Goal: Find specific page/section: Find specific page/section

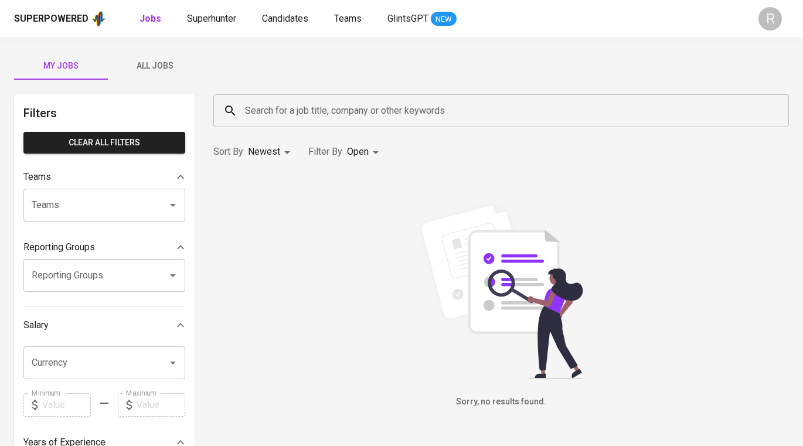
click at [286, 110] on input "Search for a job title, company or other keywords" at bounding box center [504, 111] width 524 height 22
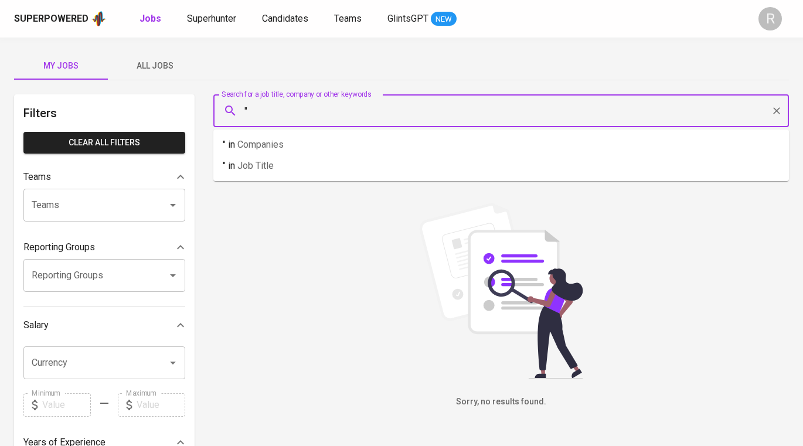
paste input "Rizky Perdana"
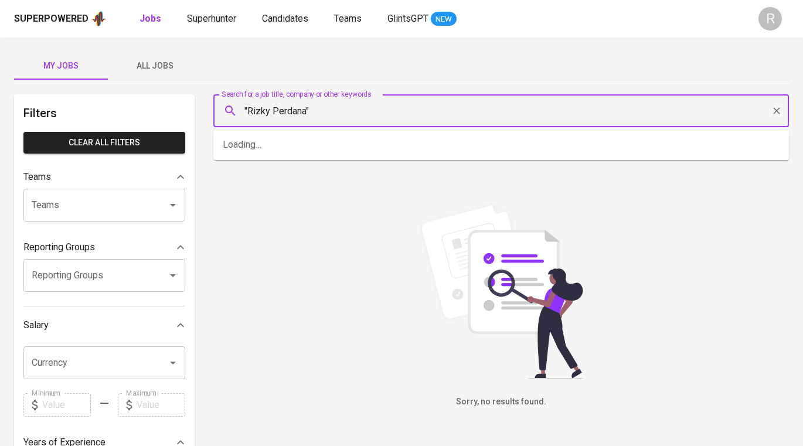
type input ""Rizky Perdana""
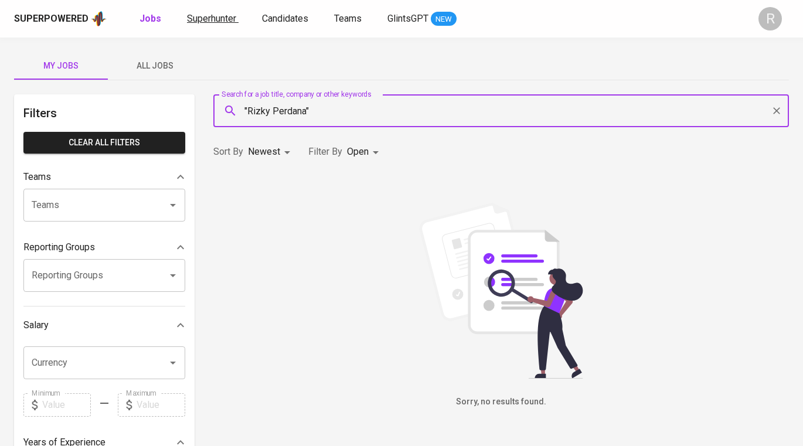
click at [207, 19] on span "Superhunter" at bounding box center [211, 18] width 49 height 11
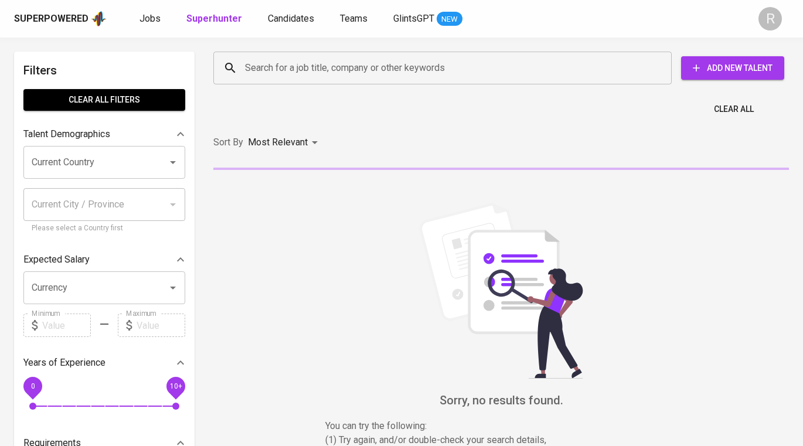
click at [334, 63] on input "Search for a job title, company or other keywords" at bounding box center [445, 68] width 407 height 22
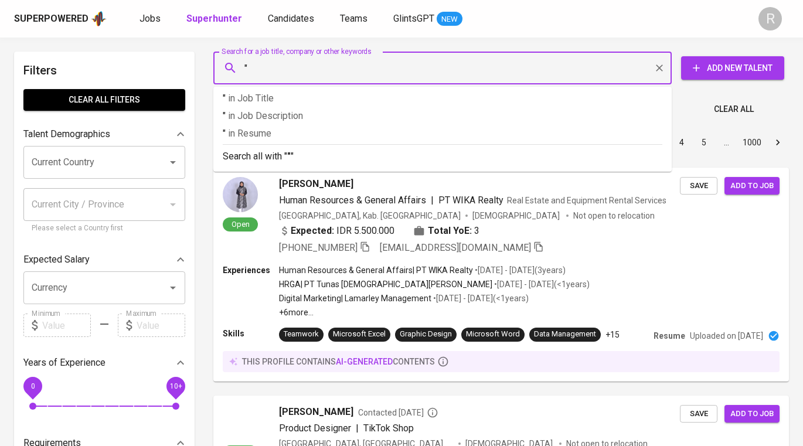
paste input "Rizky Perdana"
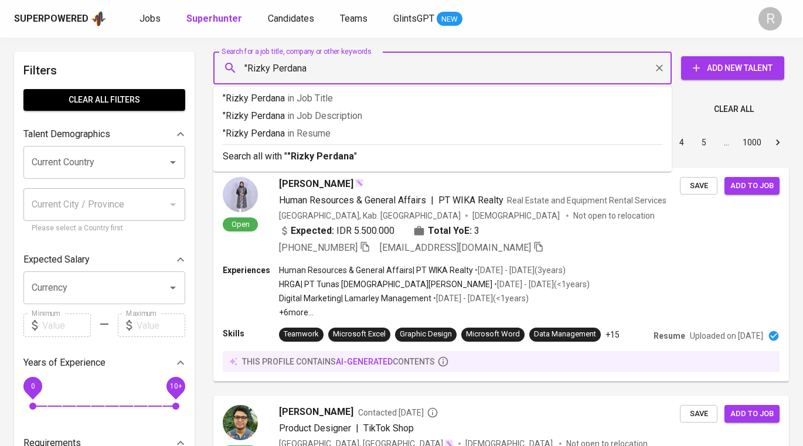
type input ""Rizky Perdana""
click at [331, 160] on b ""Rizky Perdana"" at bounding box center [322, 156] width 70 height 11
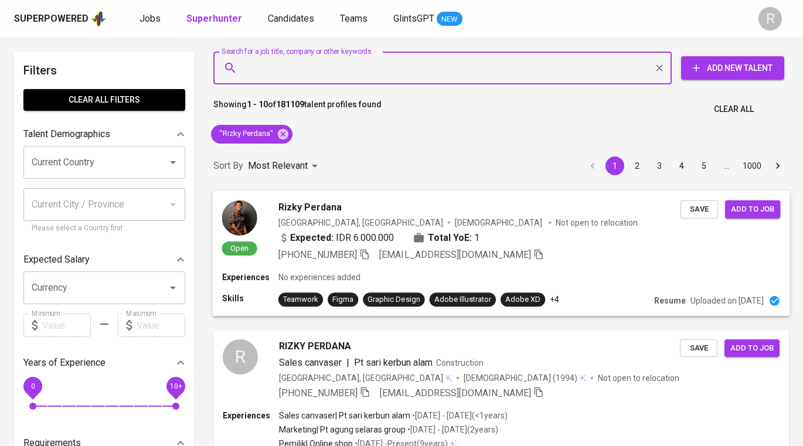
click at [446, 202] on div "Rizky Perdana" at bounding box center [479, 207] width 402 height 14
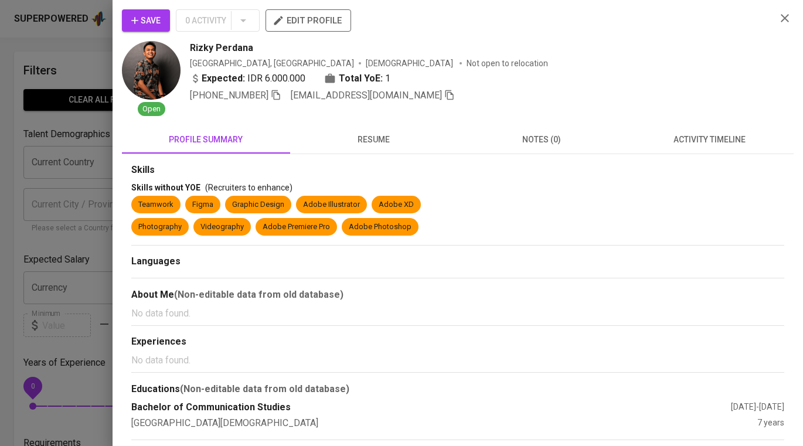
click at [164, 66] on img at bounding box center [151, 70] width 59 height 59
click at [146, 66] on img at bounding box center [151, 70] width 59 height 59
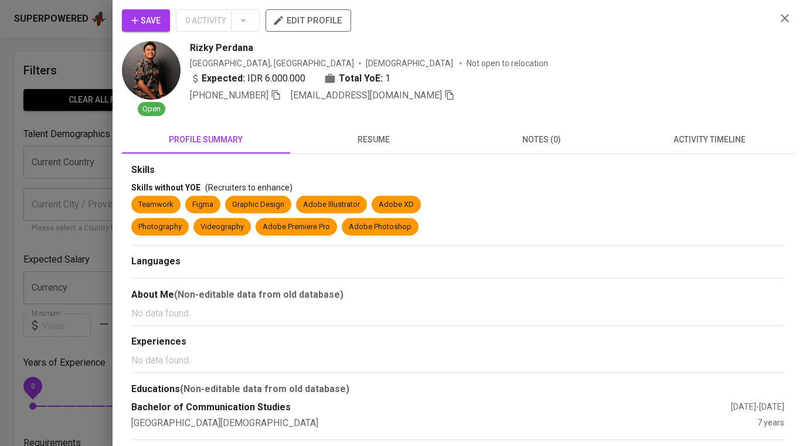
click at [784, 17] on icon "button" at bounding box center [784, 18] width 8 height 8
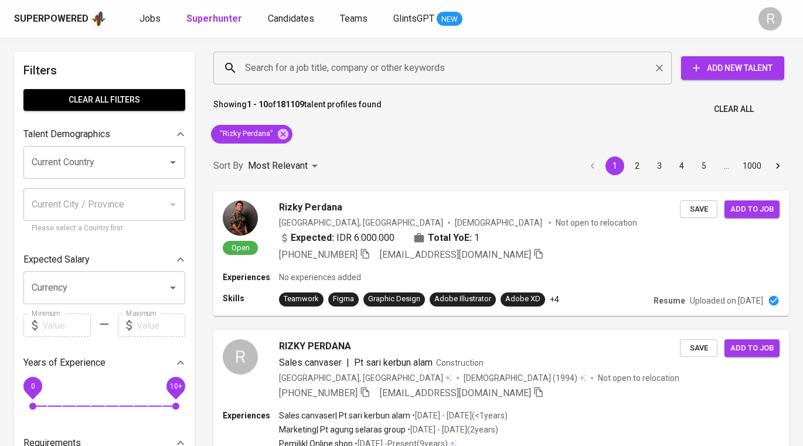
click at [420, 66] on input "Search for a job title, company or other keywords" at bounding box center [445, 68] width 407 height 22
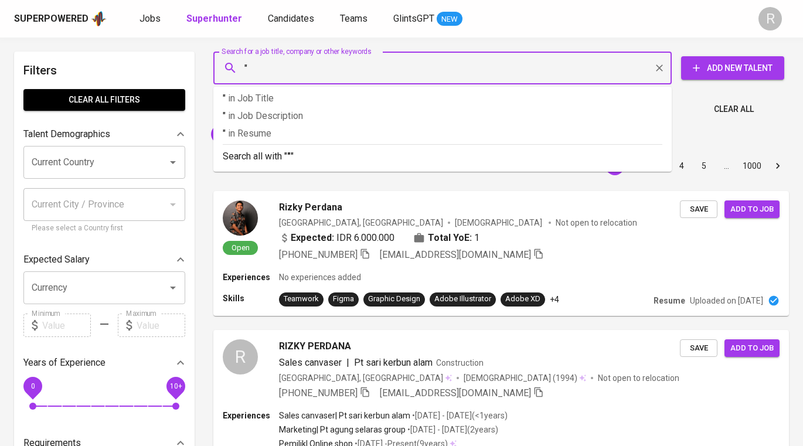
paste input "PT Yushar Putera Jaya"
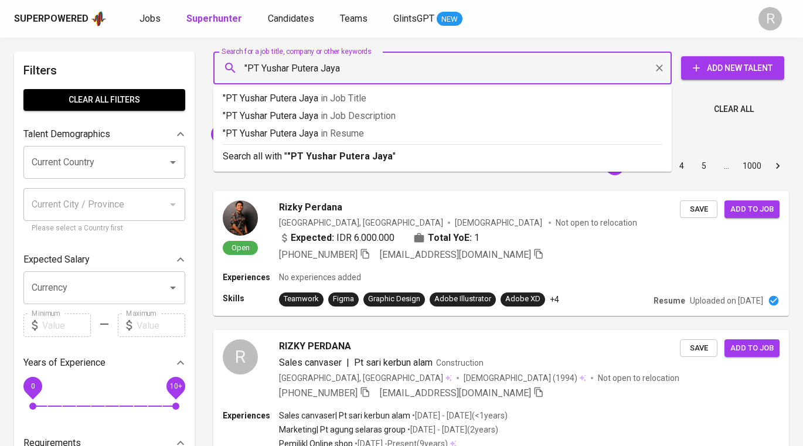
type input ""PT Yushar Putera Jaya""
click at [381, 161] on b ""PT Yushar Putera Jaya"" at bounding box center [341, 156] width 109 height 11
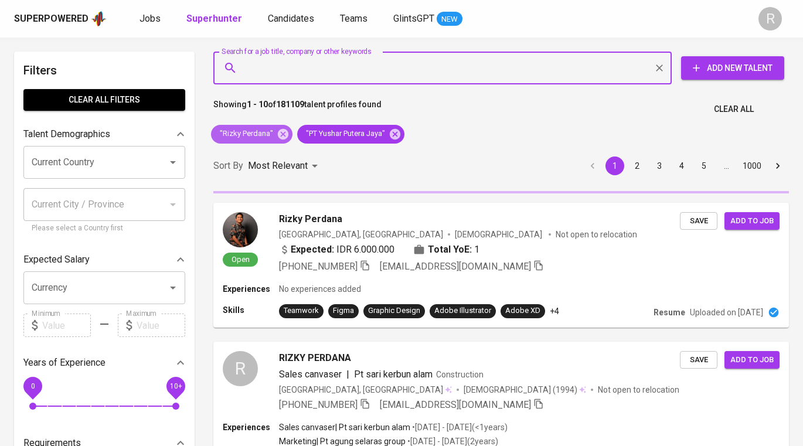
click at [278, 134] on icon at bounding box center [283, 133] width 11 height 11
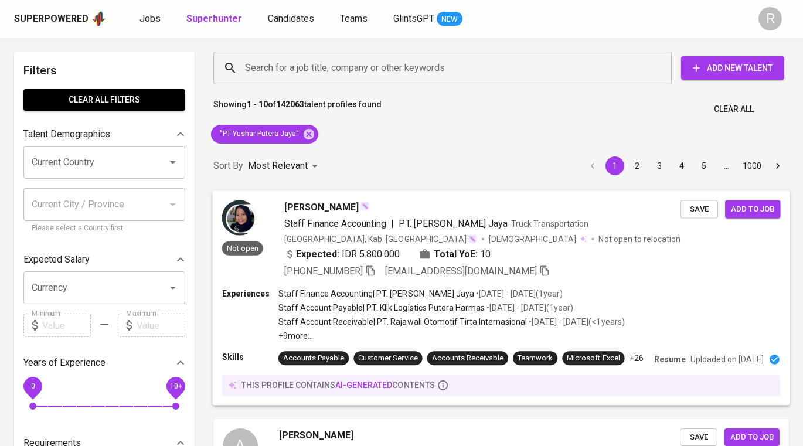
scroll to position [41, 0]
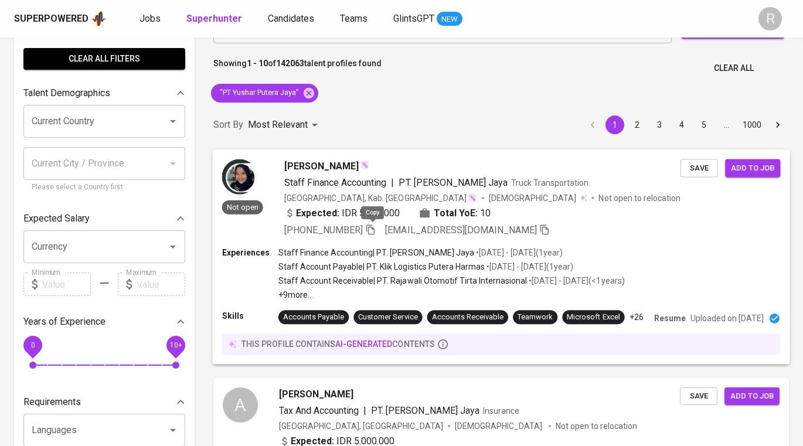
click at [373, 228] on icon "button" at bounding box center [370, 229] width 11 height 11
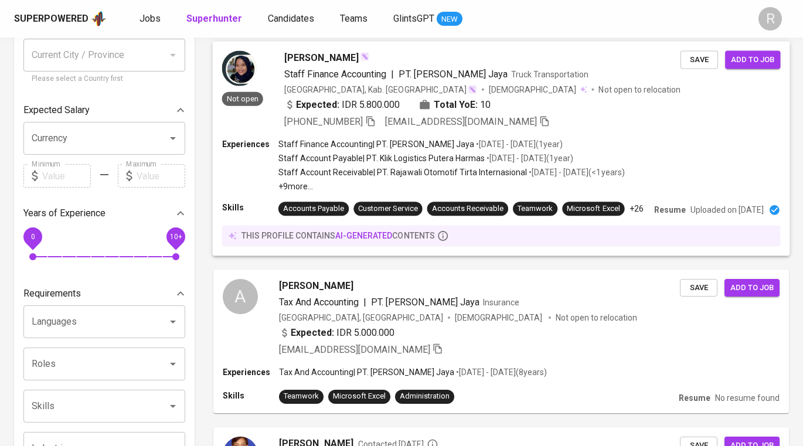
scroll to position [25, 0]
